Goal: Book appointment/travel/reservation

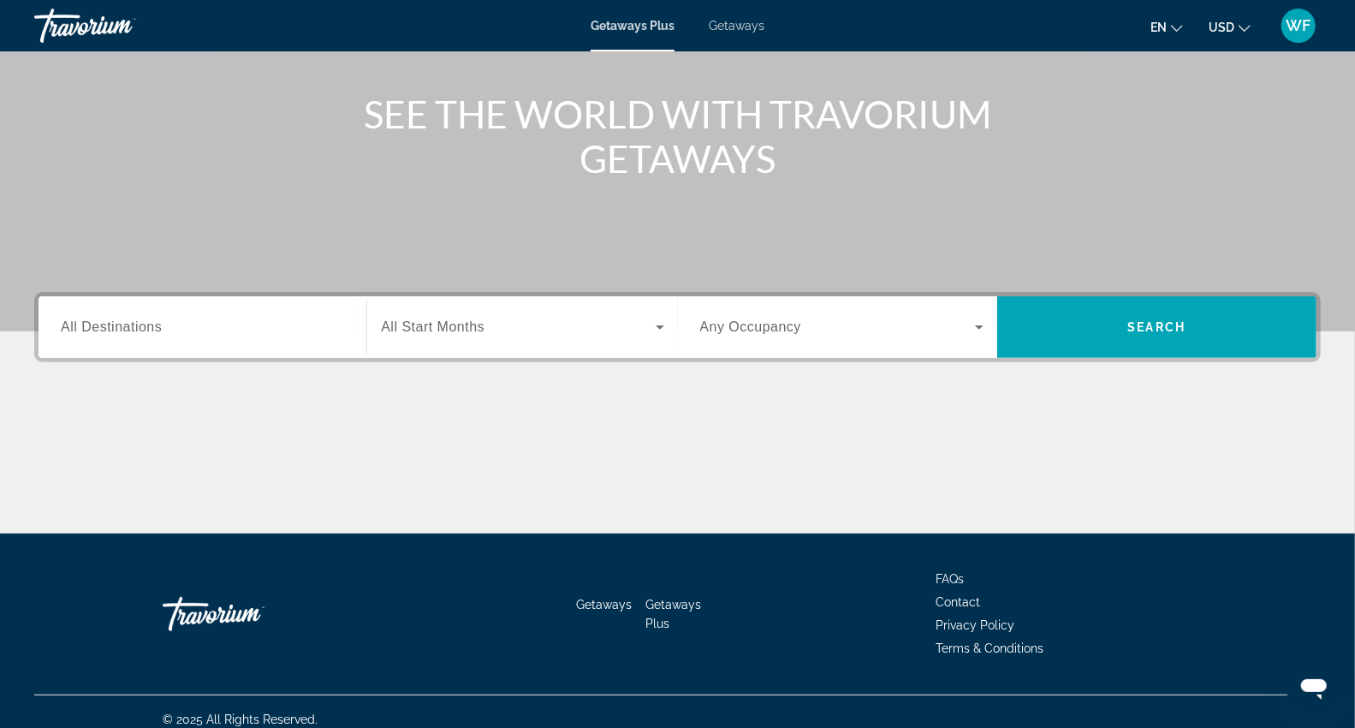
scroll to position [197, 0]
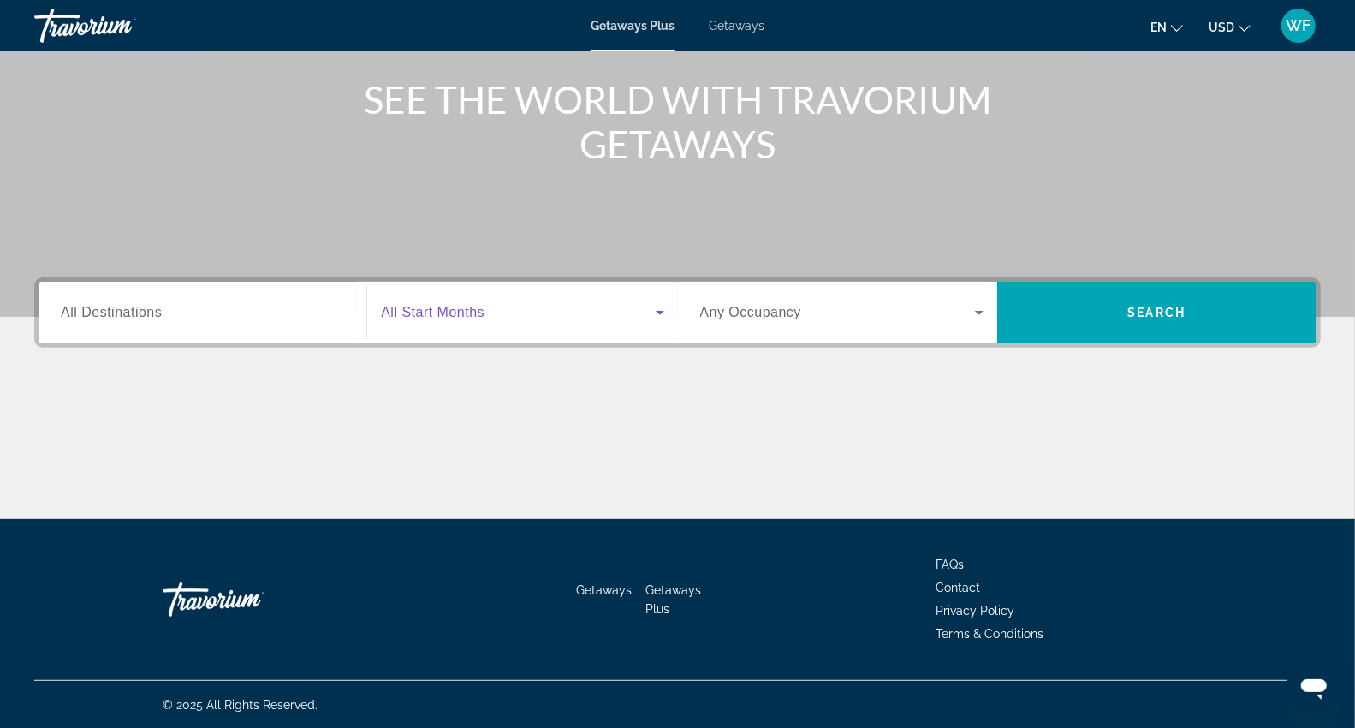
click at [663, 309] on icon "Search widget" at bounding box center [660, 312] width 21 height 21
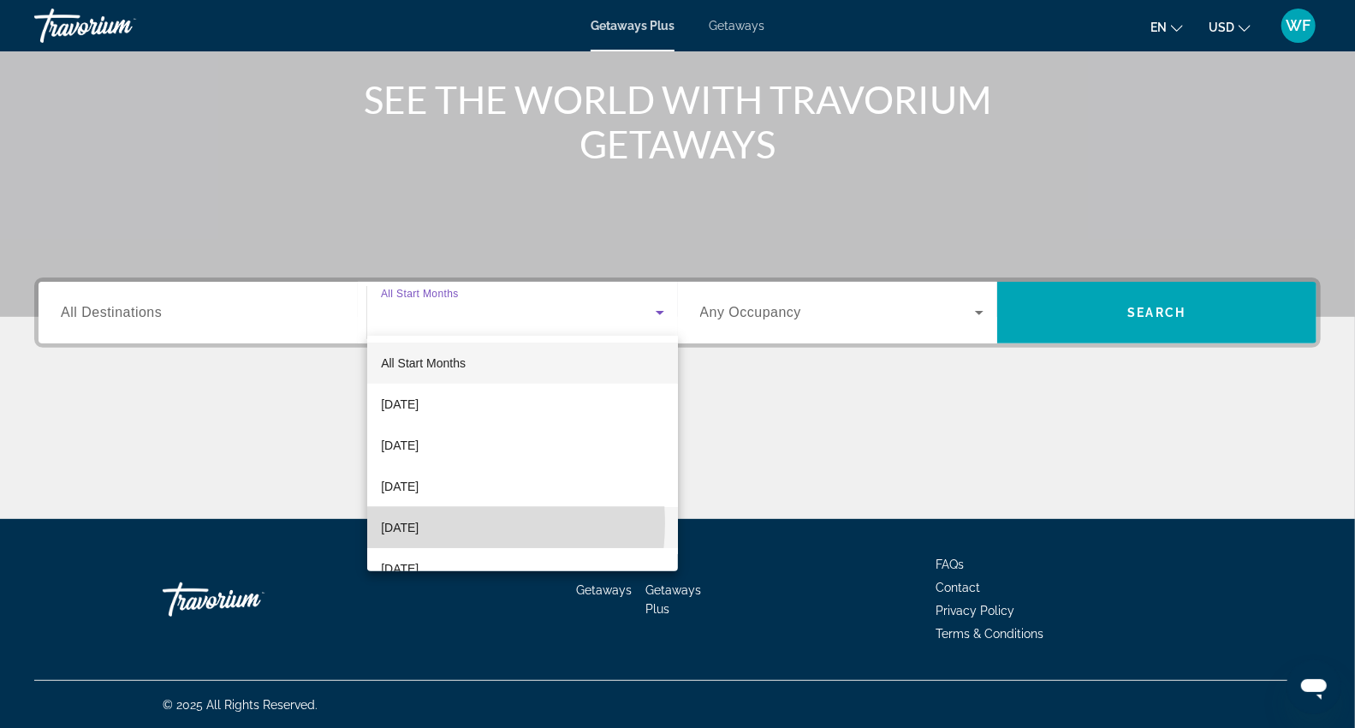
click at [419, 523] on span "[DATE]" at bounding box center [400, 527] width 38 height 21
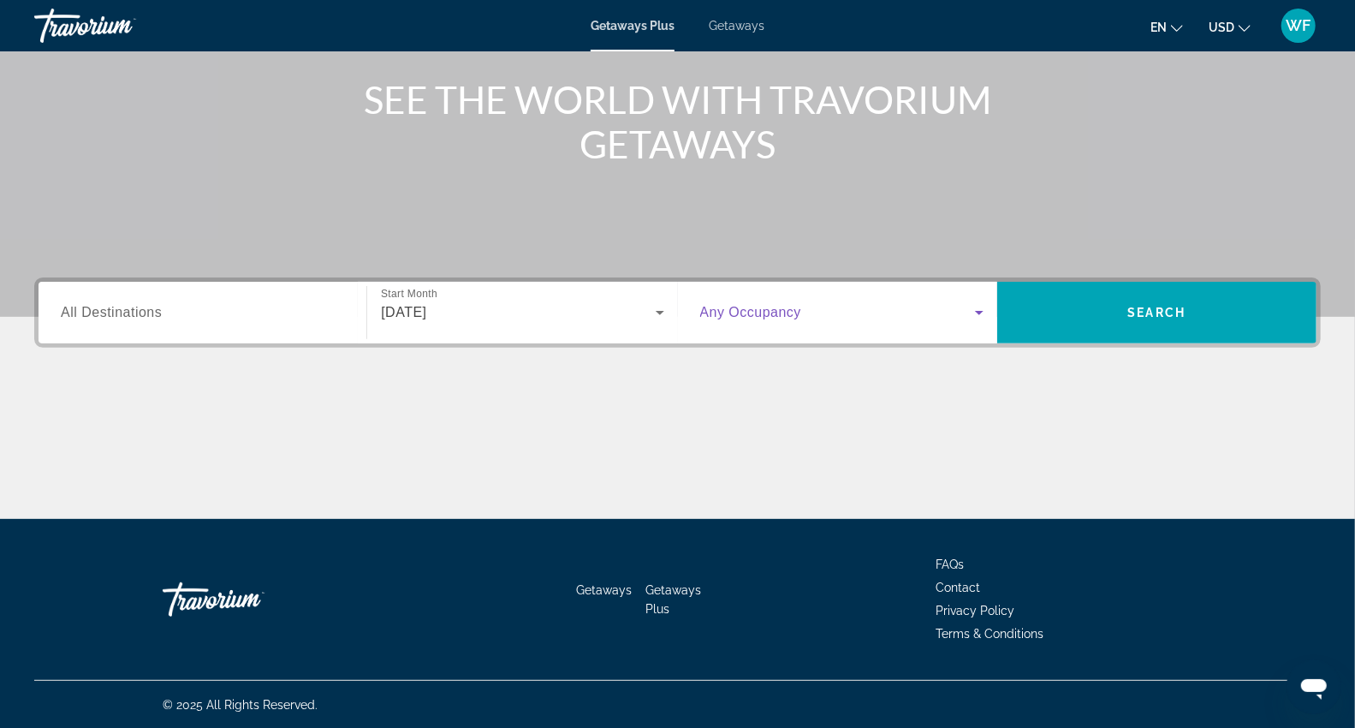
click at [980, 306] on icon "Search widget" at bounding box center [979, 312] width 21 height 21
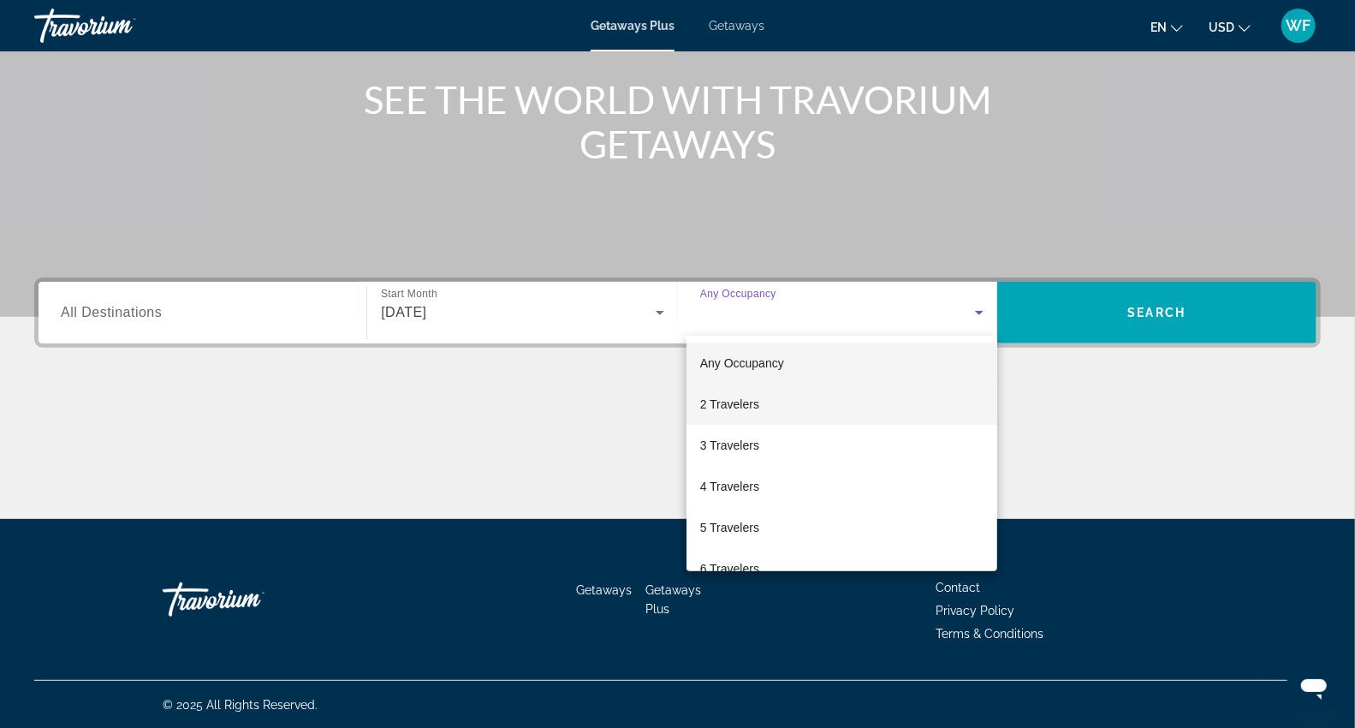
click at [751, 399] on span "2 Travelers" at bounding box center [729, 404] width 59 height 21
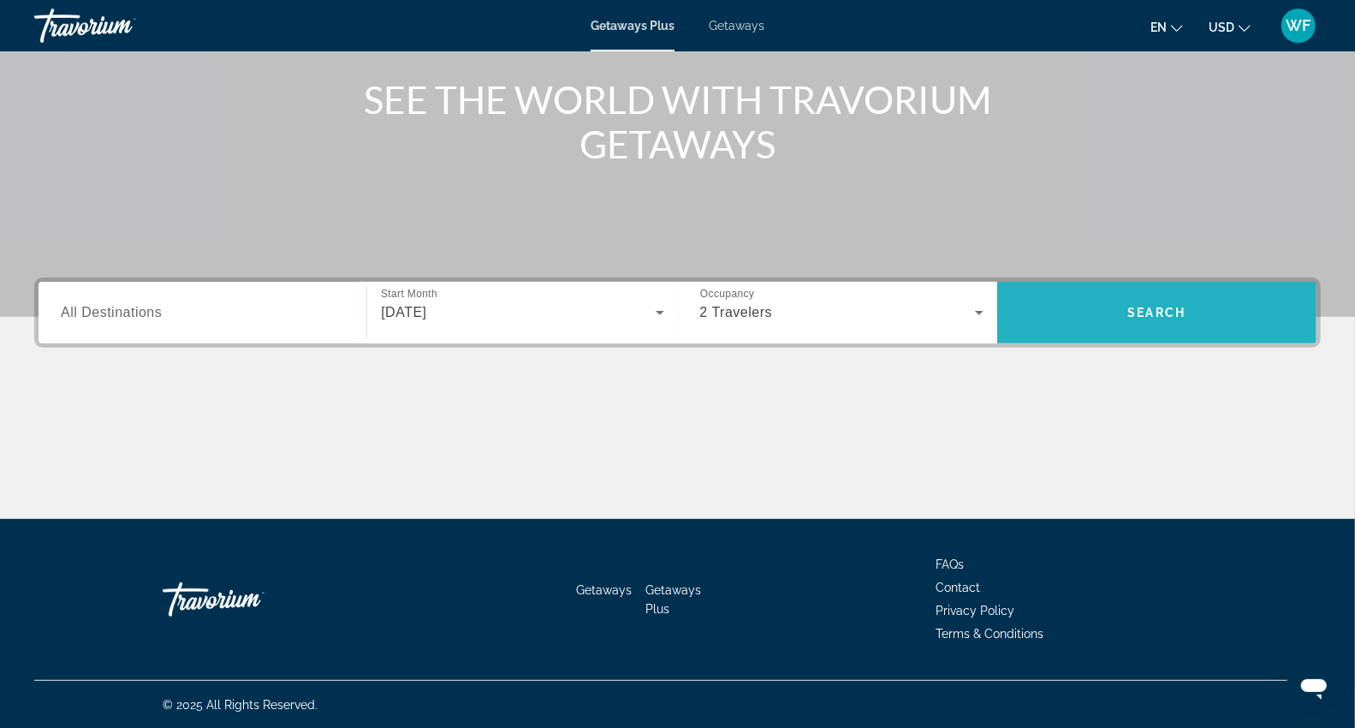
click at [1161, 306] on span "Search" at bounding box center [1157, 313] width 58 height 14
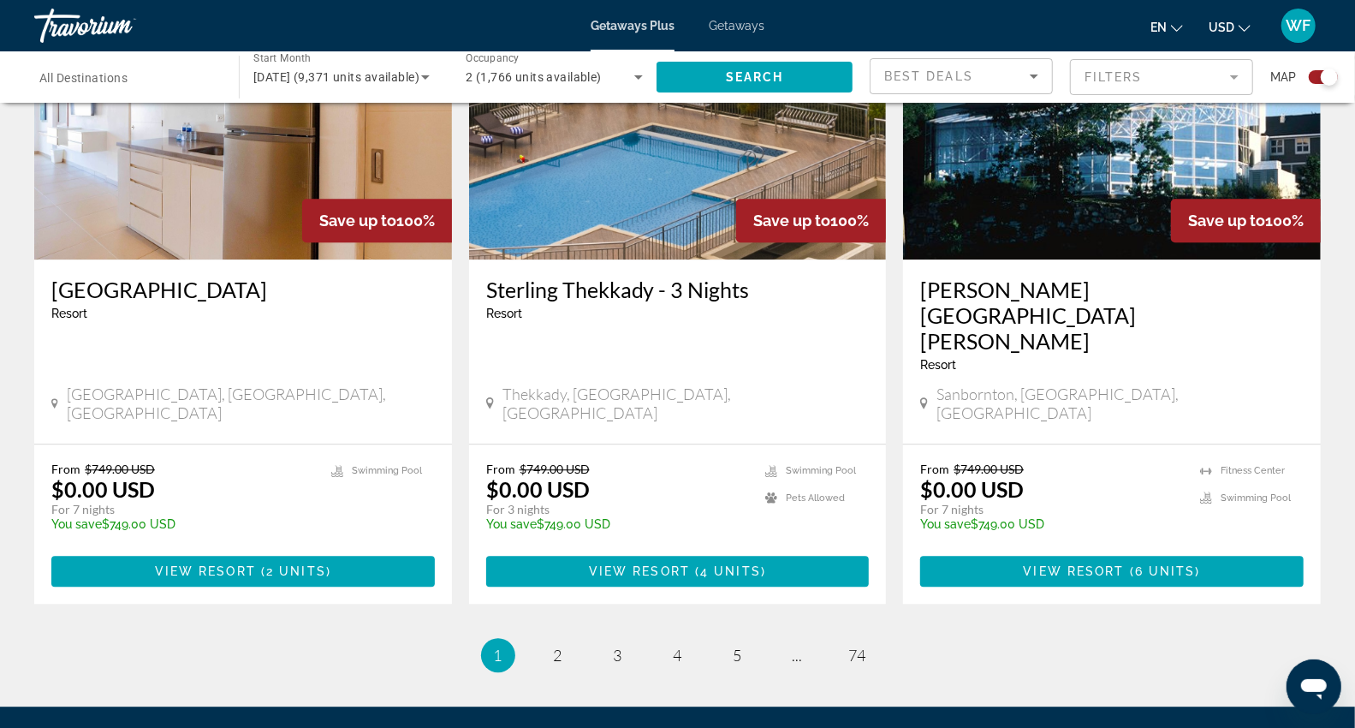
scroll to position [2598, 0]
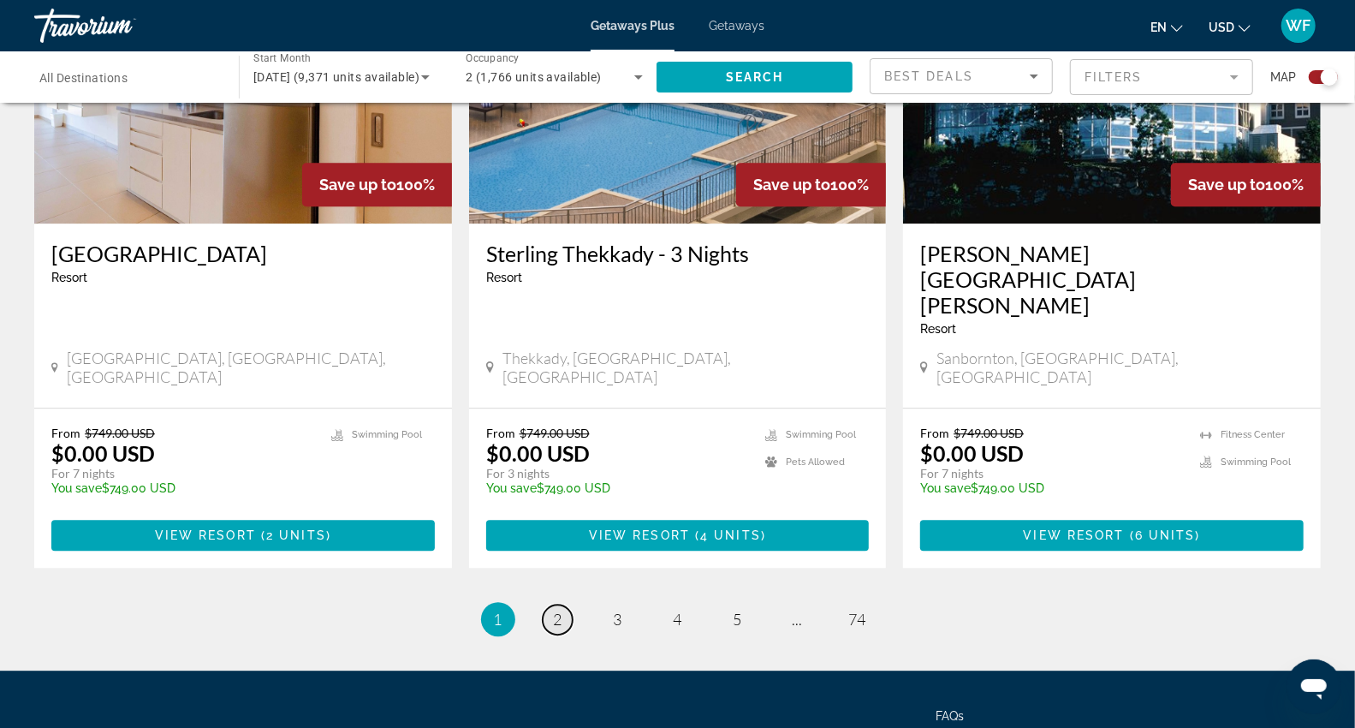
click at [554, 609] on span "2" at bounding box center [558, 618] width 9 height 19
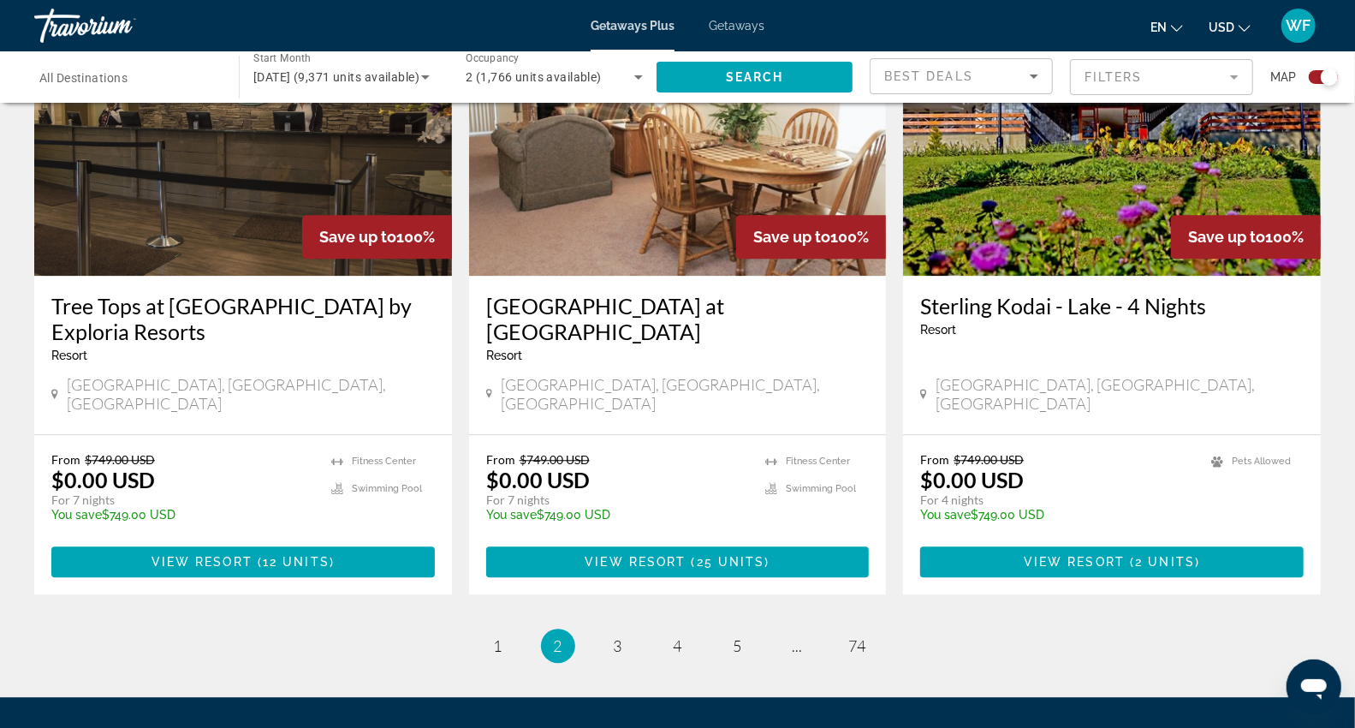
scroll to position [2552, 0]
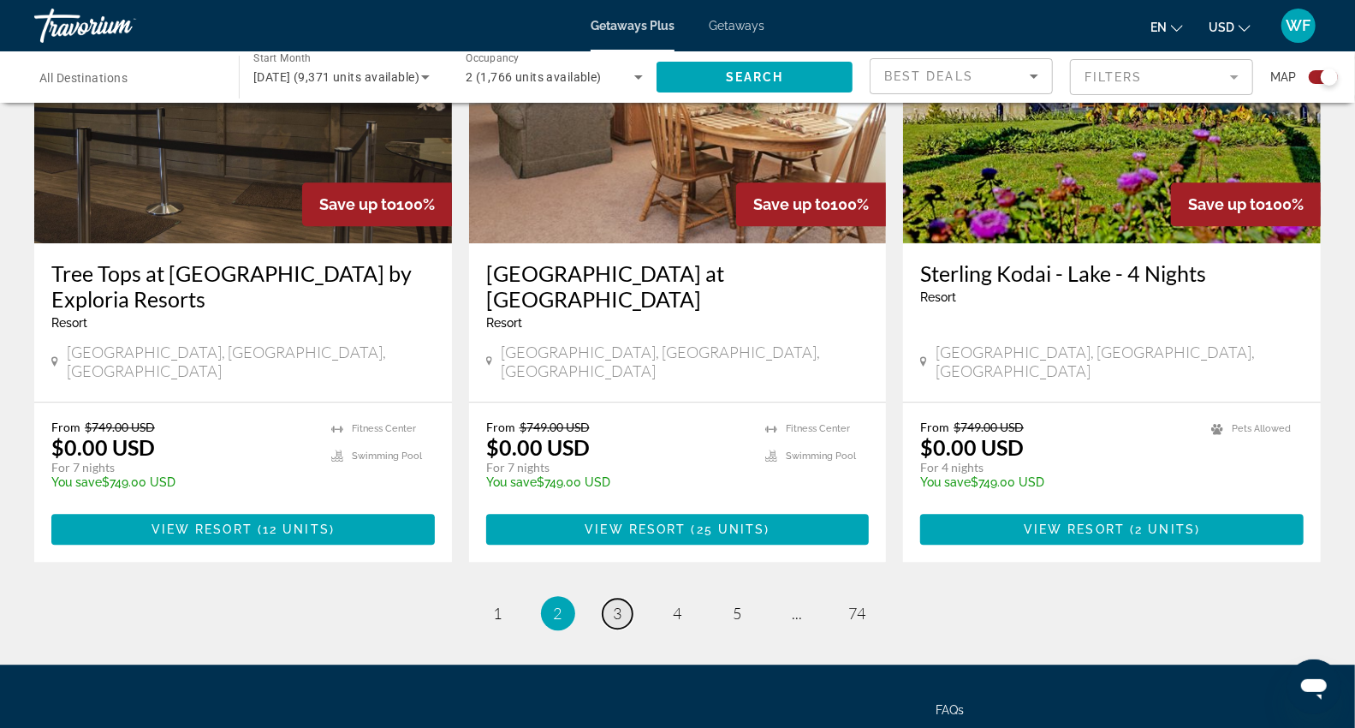
click at [616, 603] on span "3" at bounding box center [618, 612] width 9 height 19
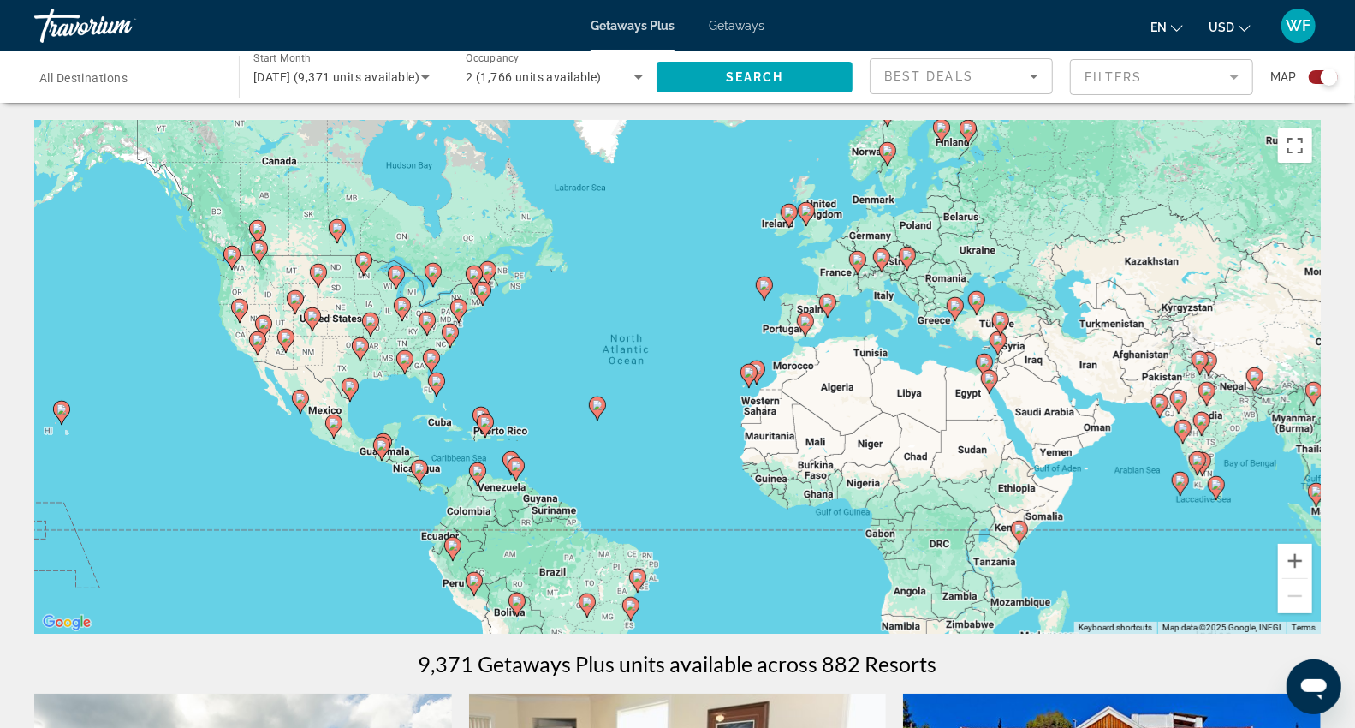
click at [1020, 535] on icon "Main content" at bounding box center [1018, 532] width 15 height 22
type input "**********"
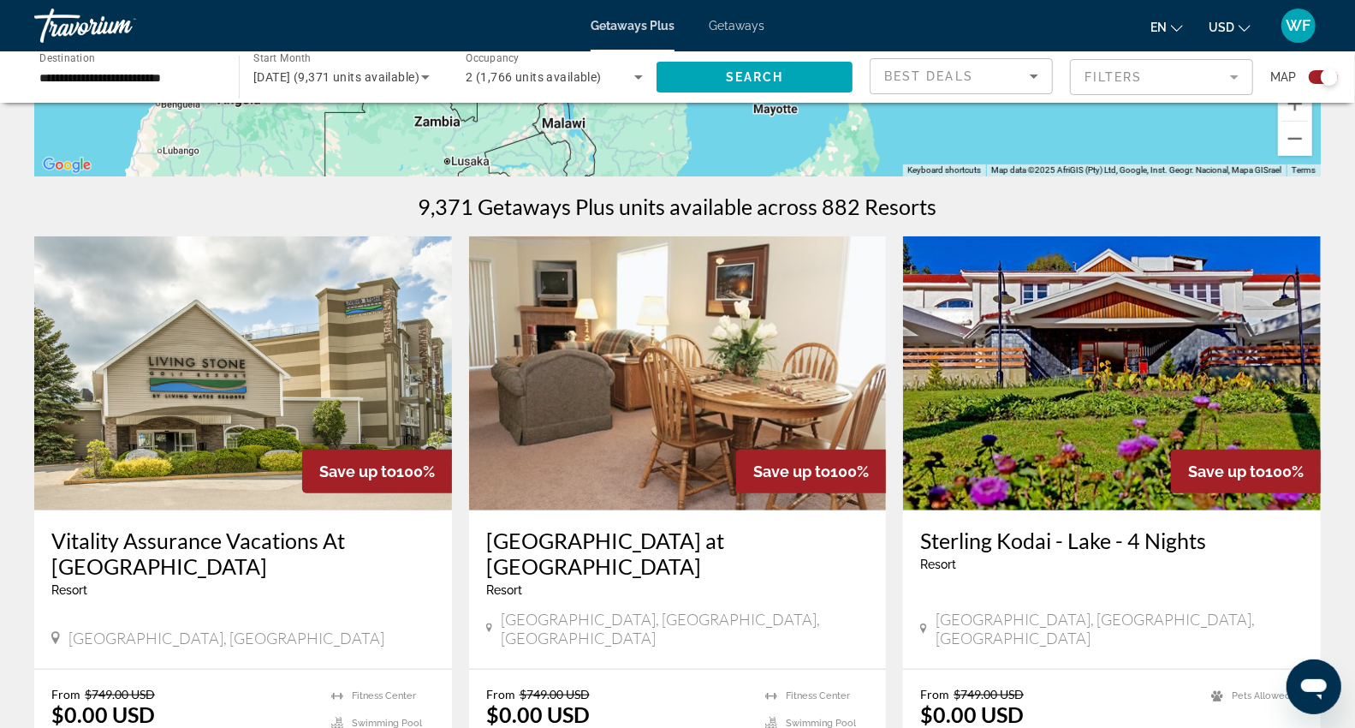
scroll to position [475, 0]
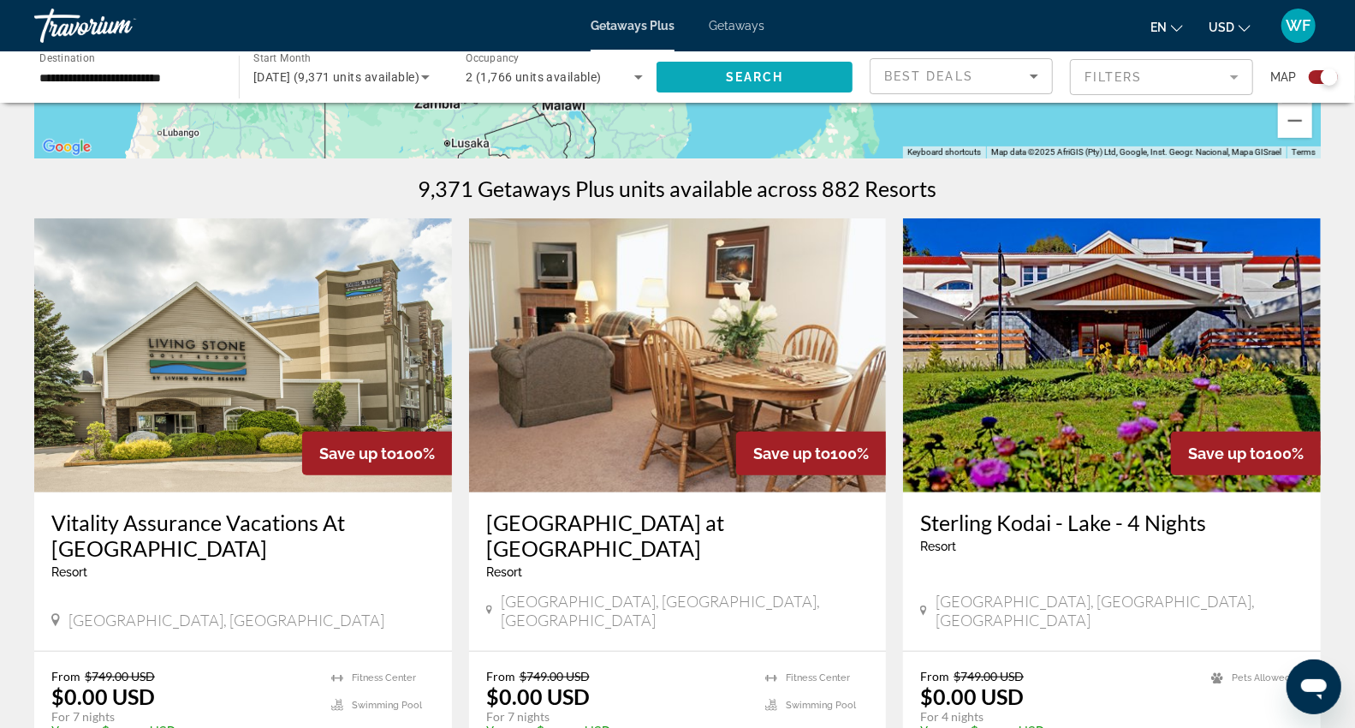
click at [772, 70] on span "Search" at bounding box center [755, 77] width 58 height 14
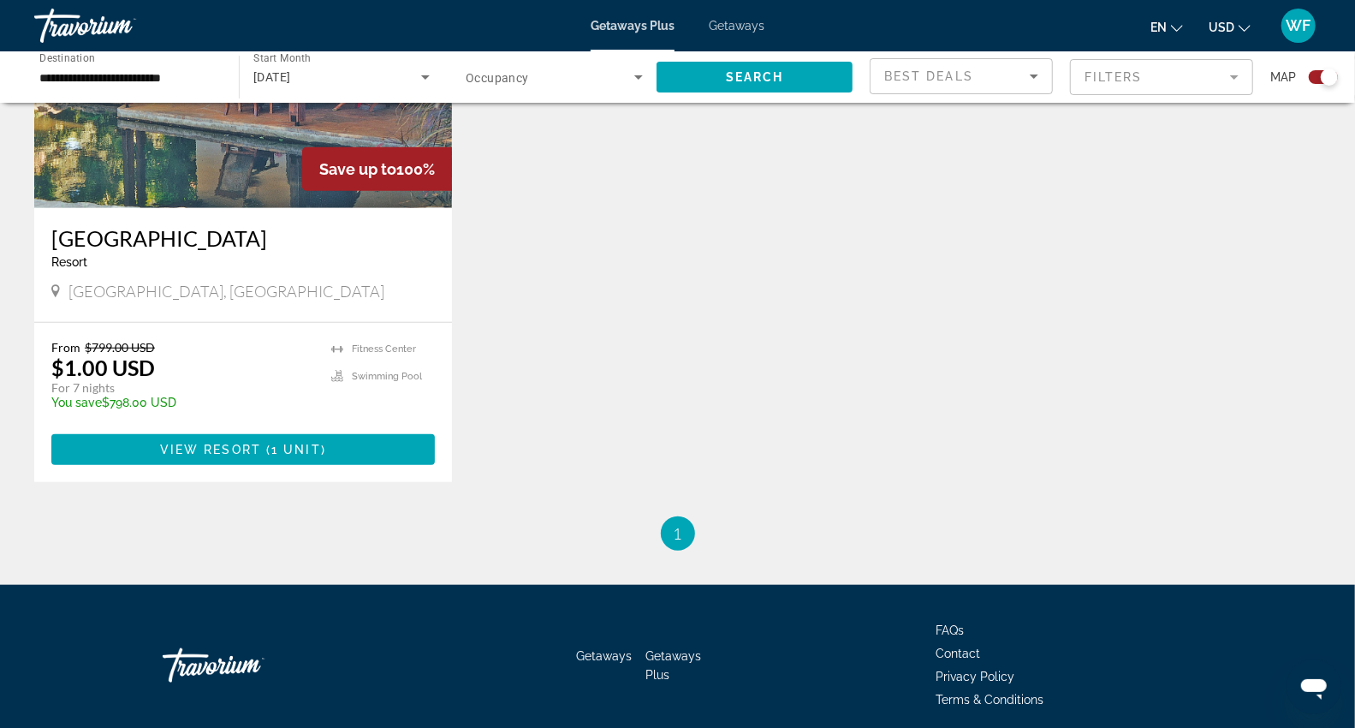
scroll to position [731, 0]
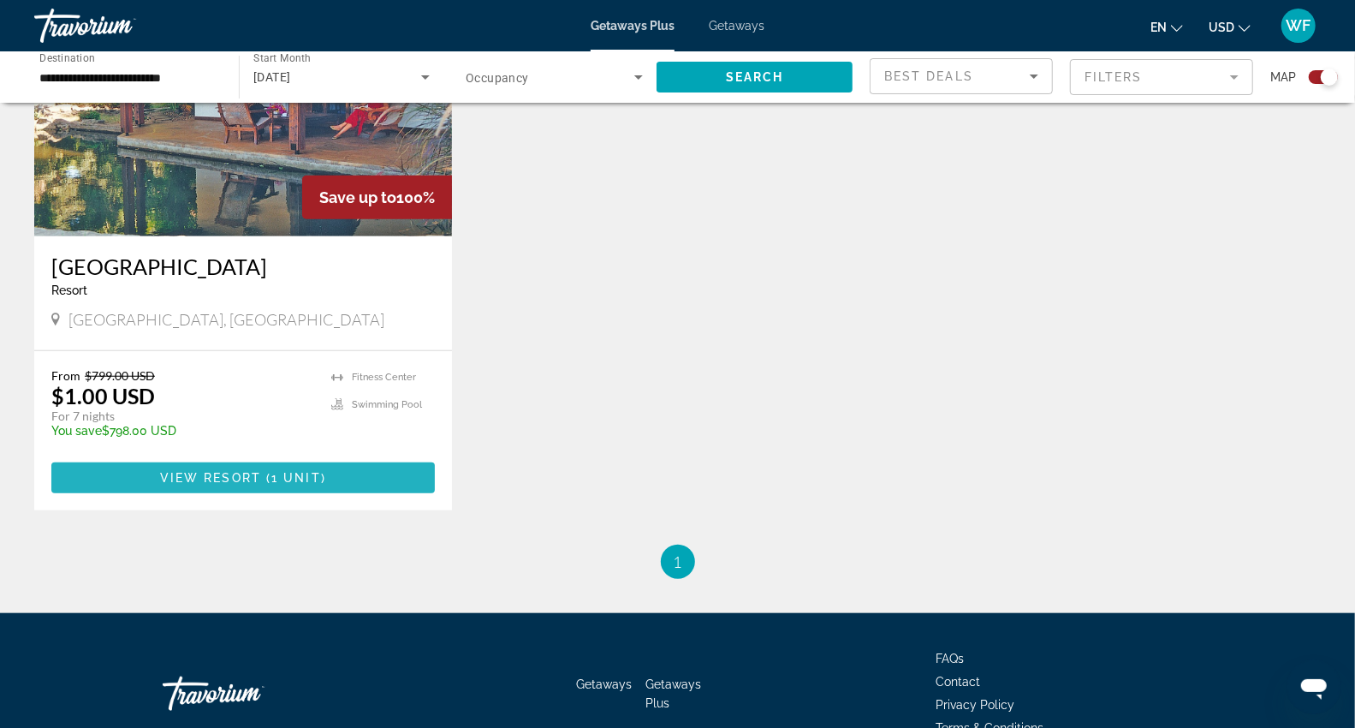
click at [257, 472] on span "View Resort" at bounding box center [210, 478] width 101 height 14
